Goal: Transaction & Acquisition: Purchase product/service

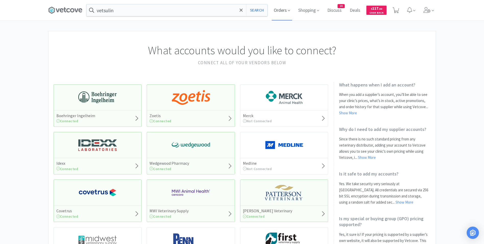
click at [284, 10] on span "Orders" at bounding box center [282, 10] width 20 height 20
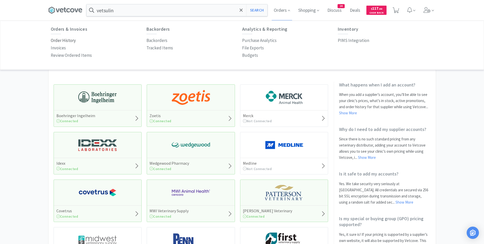
click at [73, 42] on p "Order History" at bounding box center [63, 40] width 25 height 7
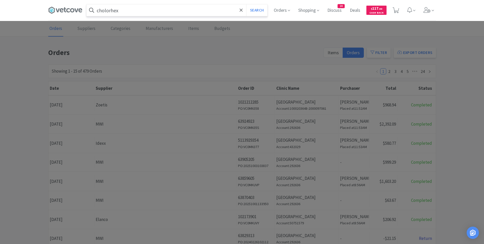
click at [246, 4] on button "Search" at bounding box center [256, 10] width 21 height 12
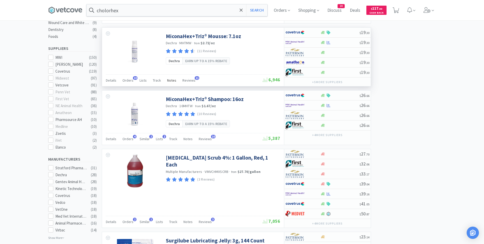
scroll to position [153, 0]
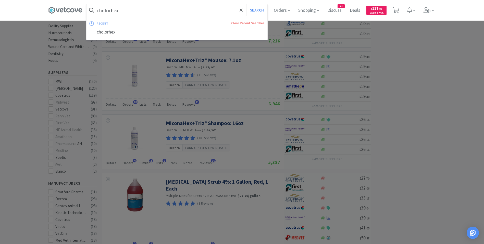
click at [143, 11] on input "cholorhex" at bounding box center [177, 10] width 181 height 12
click at [139, 8] on input "cholorhex" at bounding box center [177, 10] width 181 height 12
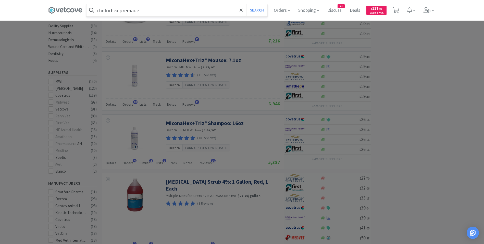
click at [246, 4] on button "Search" at bounding box center [256, 10] width 21 height 12
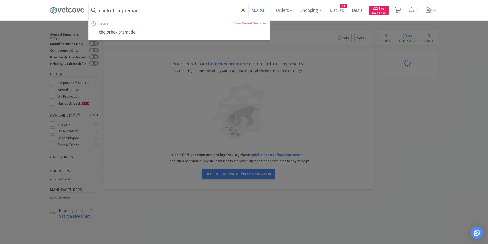
click at [143, 11] on input "cholorhex premade" at bounding box center [179, 10] width 181 height 12
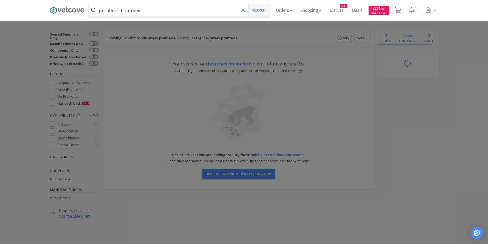
type input "prefilled cholorhex"
click at [260, 9] on button "Search" at bounding box center [258, 10] width 21 height 12
